Goal: Task Accomplishment & Management: Manage account settings

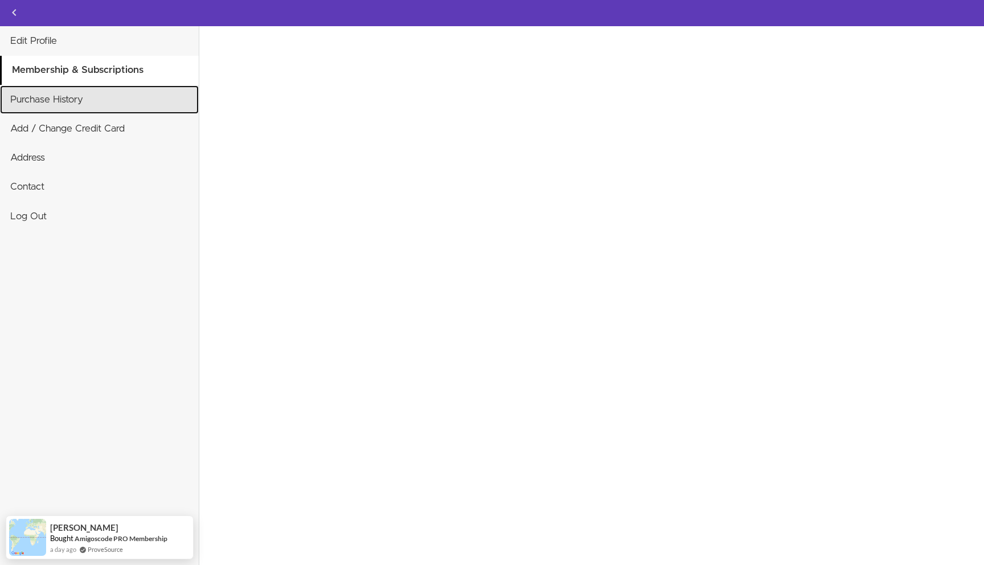
click at [52, 92] on link "Purchase History" at bounding box center [99, 99] width 199 height 28
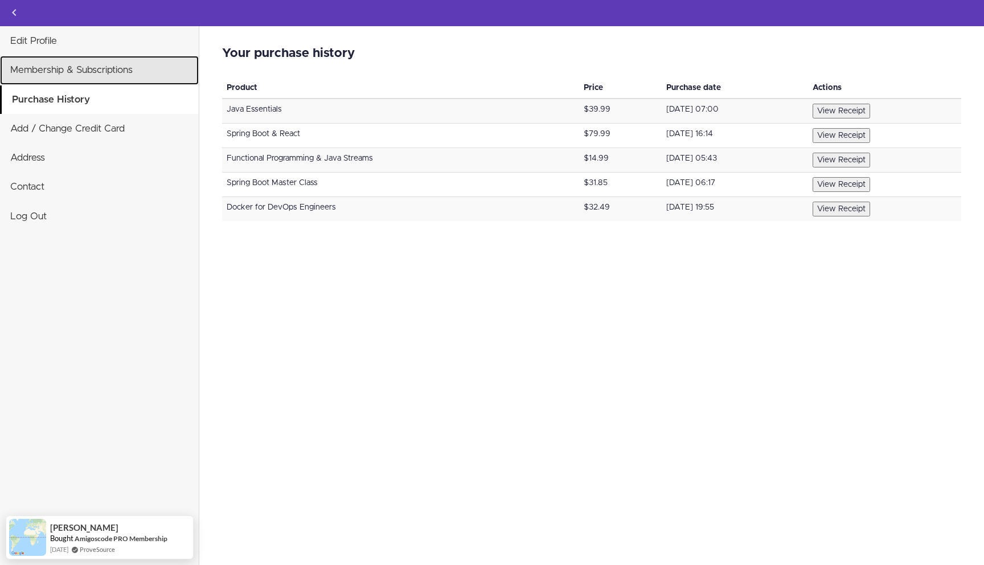
click at [60, 69] on link "Membership & Subscriptions" at bounding box center [99, 70] width 199 height 28
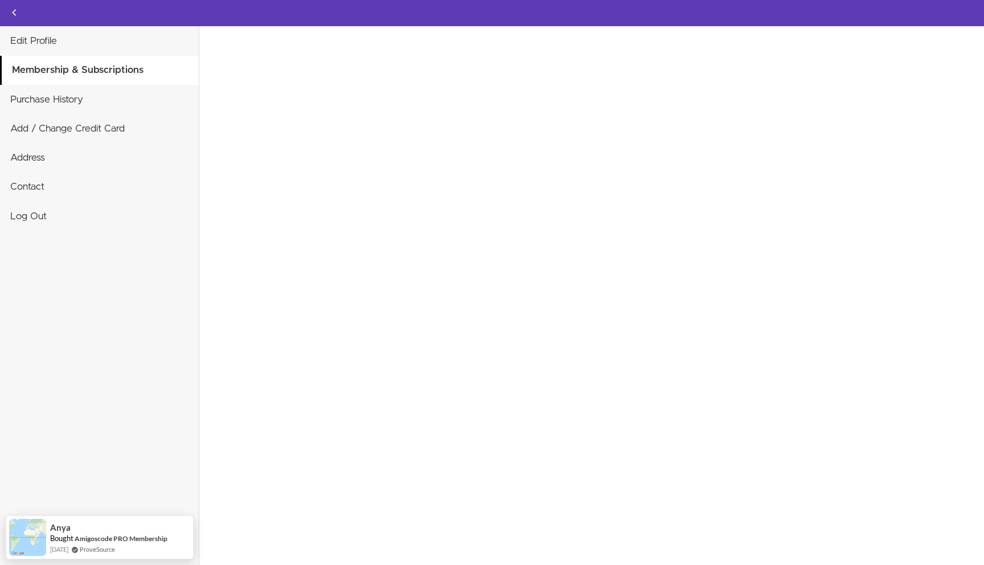
click at [297, 108] on div "Invalid card number We could not establish a correct country for tax purposes. …" at bounding box center [591, 295] width 785 height 539
click at [13, 12] on use "Back to courses" at bounding box center [14, 12] width 4 height 7
